Goal: Task Accomplishment & Management: Use online tool/utility

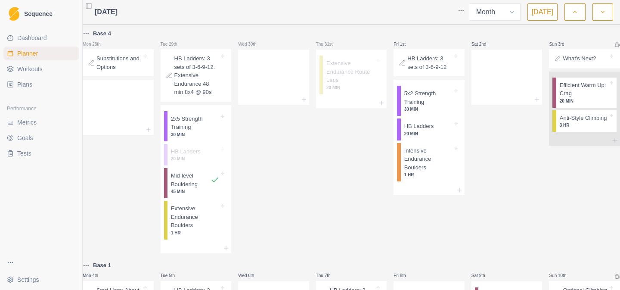
select select "month"
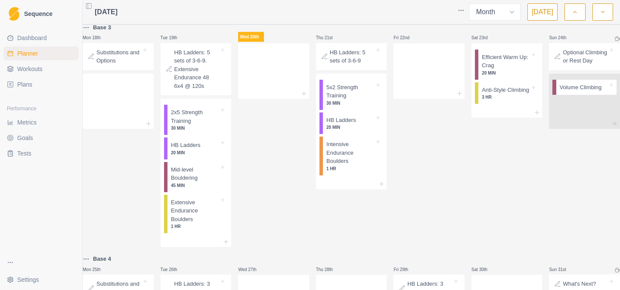
scroll to position [595, 0]
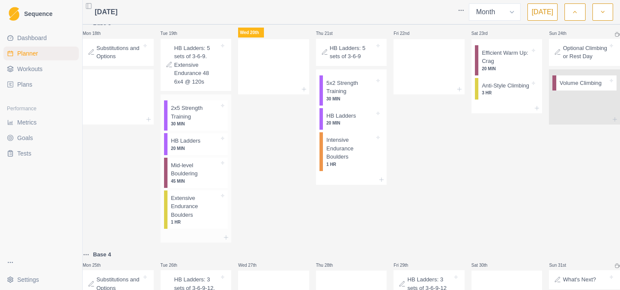
click at [196, 152] on p "20 MIN" at bounding box center [195, 148] width 48 height 6
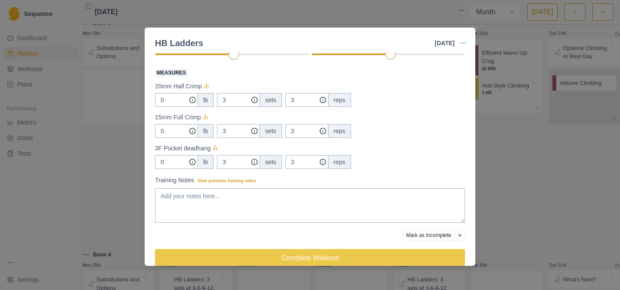
scroll to position [160, 0]
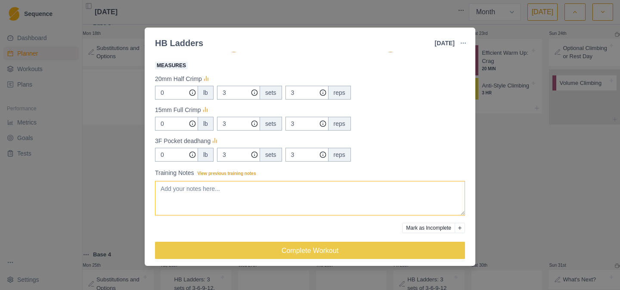
click at [246, 192] on textarea "Training Notes View previous training notes" at bounding box center [310, 198] width 310 height 34
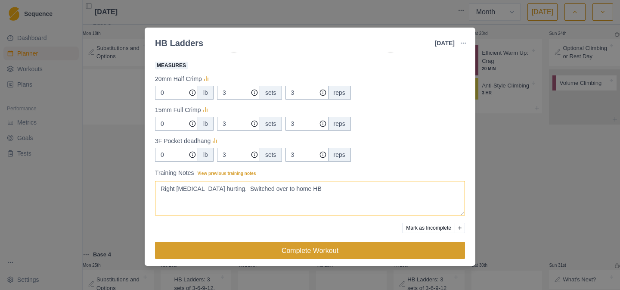
type textarea "Right [MEDICAL_DATA] hurting. Switched over to home HB"
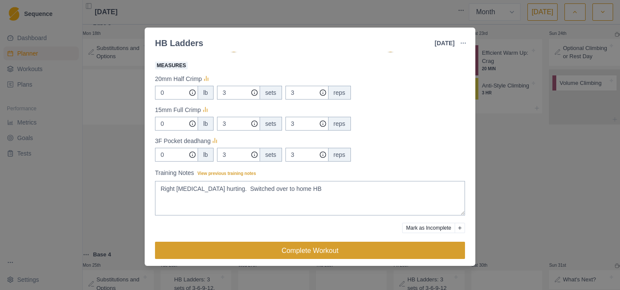
click at [261, 252] on button "Complete Workout" at bounding box center [310, 249] width 310 height 17
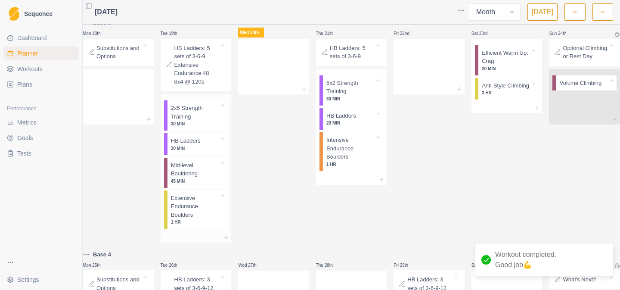
click at [211, 178] on p "Mid-level Bouldering" at bounding box center [195, 169] width 48 height 17
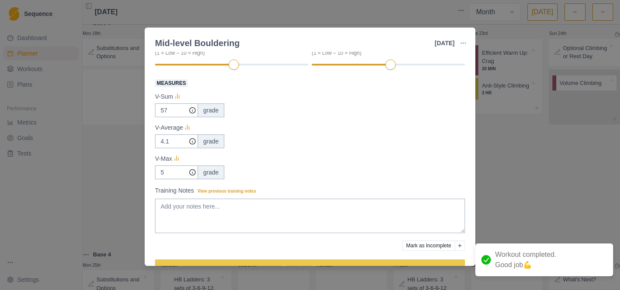
scroll to position [134, 0]
click at [181, 107] on input "57" at bounding box center [176, 110] width 43 height 14
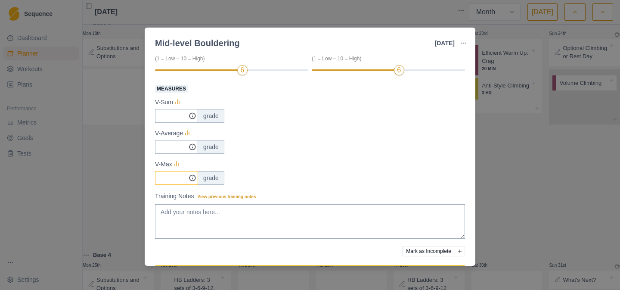
scroll to position [156, 0]
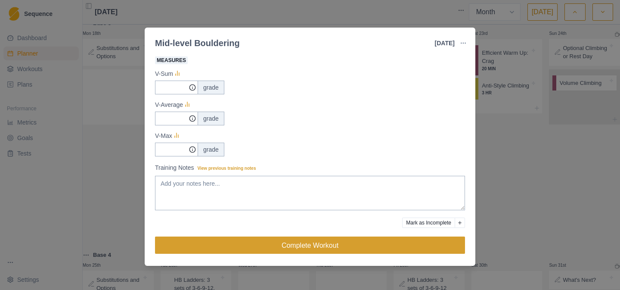
click at [241, 241] on button "Complete Workout" at bounding box center [310, 244] width 310 height 17
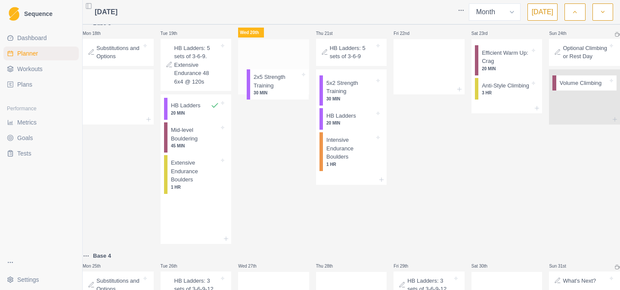
drag, startPoint x: 189, startPoint y: 123, endPoint x: 271, endPoint y: 80, distance: 92.6
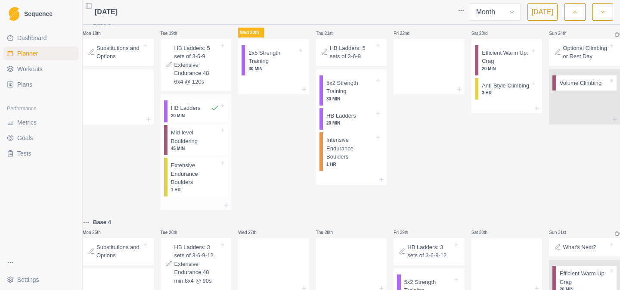
click at [203, 145] on p "Mid-level Bouldering" at bounding box center [195, 136] width 48 height 17
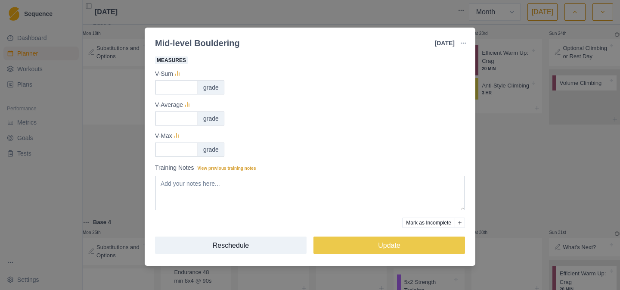
click at [393, 17] on div "Mid-level Bouldering [DATE] Link To Goal View Workout Metrics Edit Original Wor…" at bounding box center [310, 145] width 620 height 290
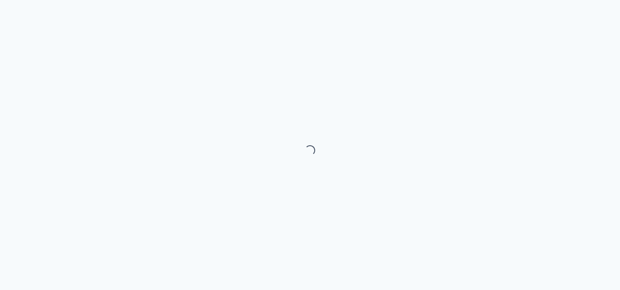
select select "month"
